Goal: Information Seeking & Learning: Learn about a topic

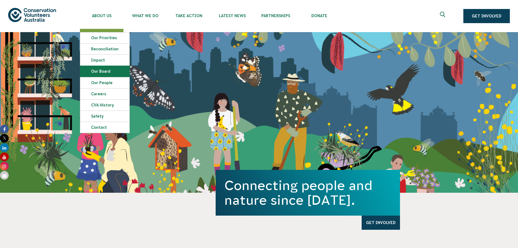
click at [104, 70] on link "Our Board" at bounding box center [104, 71] width 49 height 11
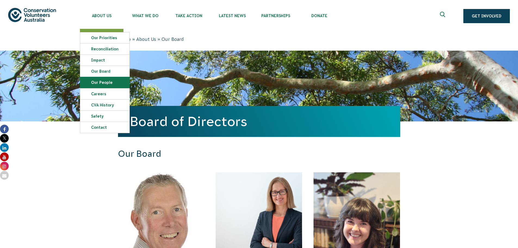
click at [109, 83] on link "Our People" at bounding box center [104, 82] width 49 height 11
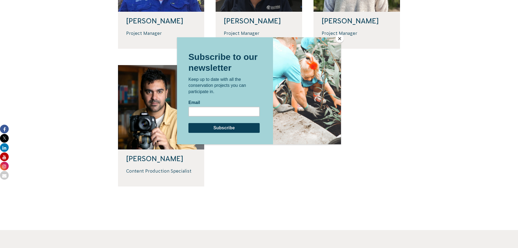
scroll to position [462, 0]
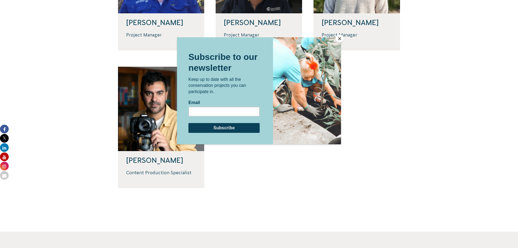
click at [341, 38] on button "Close" at bounding box center [340, 39] width 8 height 8
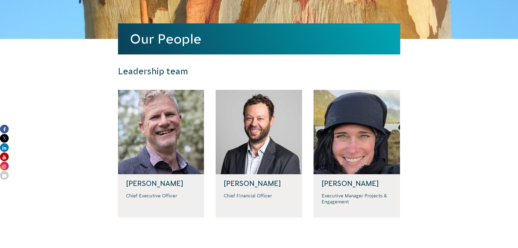
scroll to position [82, 0]
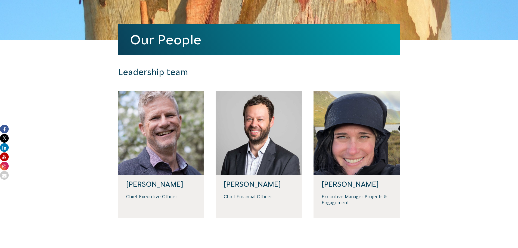
click at [257, 197] on p "Chief Financial Officer" at bounding box center [259, 196] width 70 height 6
click at [258, 183] on h4 "David Sanders" at bounding box center [259, 184] width 70 height 8
click at [260, 148] on div at bounding box center [259, 133] width 86 height 84
click at [395, 141] on div at bounding box center [357, 133] width 86 height 84
click at [352, 182] on h4 "Renae Riviere" at bounding box center [357, 184] width 70 height 8
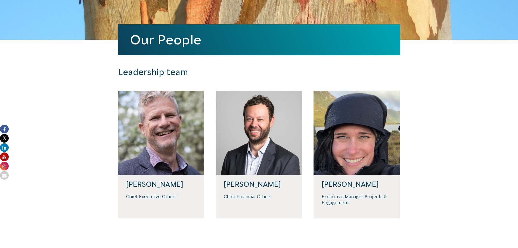
click at [348, 198] on p "Executive Manager Projects & Engagement" at bounding box center [357, 199] width 70 height 12
click at [338, 208] on div "Executive Manager Projects & Engagement" at bounding box center [357, 201] width 70 height 17
click at [183, 199] on p "Chief Executive Officer" at bounding box center [161, 196] width 70 height 6
click at [159, 194] on p "Chief Executive Officer" at bounding box center [161, 196] width 70 height 6
click at [154, 185] on h4 "Phil Harrison" at bounding box center [161, 184] width 70 height 8
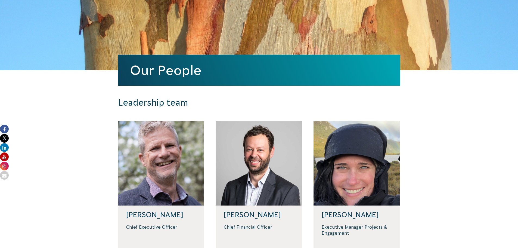
scroll to position [0, 0]
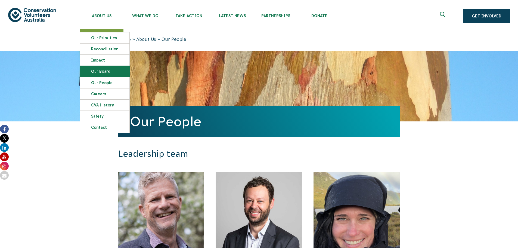
click at [104, 74] on link "Our Board" at bounding box center [104, 71] width 49 height 11
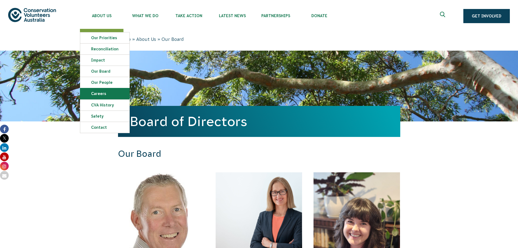
click at [107, 92] on link "Careers" at bounding box center [104, 93] width 49 height 11
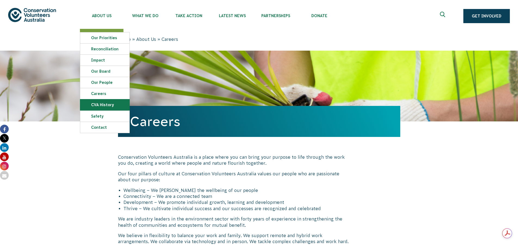
click at [107, 102] on link "CVA history" at bounding box center [104, 104] width 49 height 11
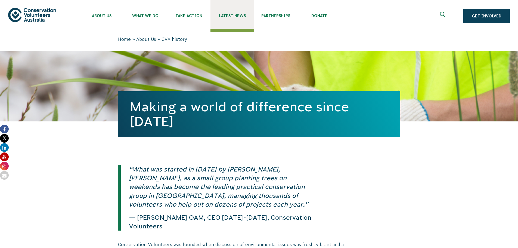
click at [228, 16] on span "Latest News" at bounding box center [233, 16] width 44 height 4
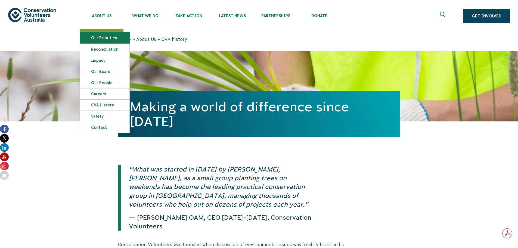
click at [107, 38] on link "Our Priorities" at bounding box center [104, 37] width 49 height 11
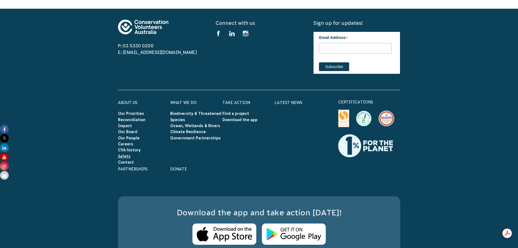
click at [127, 154] on link "Safety" at bounding box center [124, 156] width 13 height 4
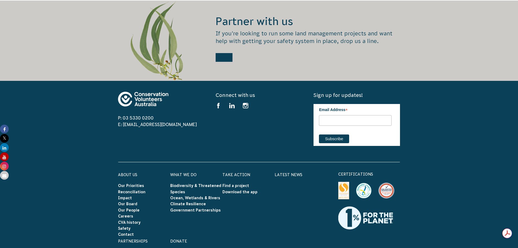
scroll to position [711, 0]
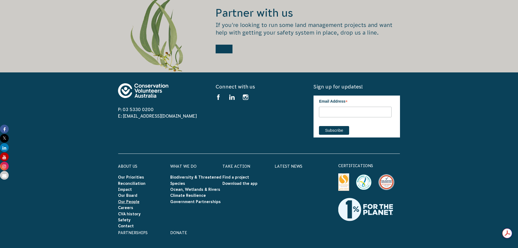
click at [130, 200] on link "Our People" at bounding box center [128, 201] width 21 height 4
